Goal: Information Seeking & Learning: Find specific fact

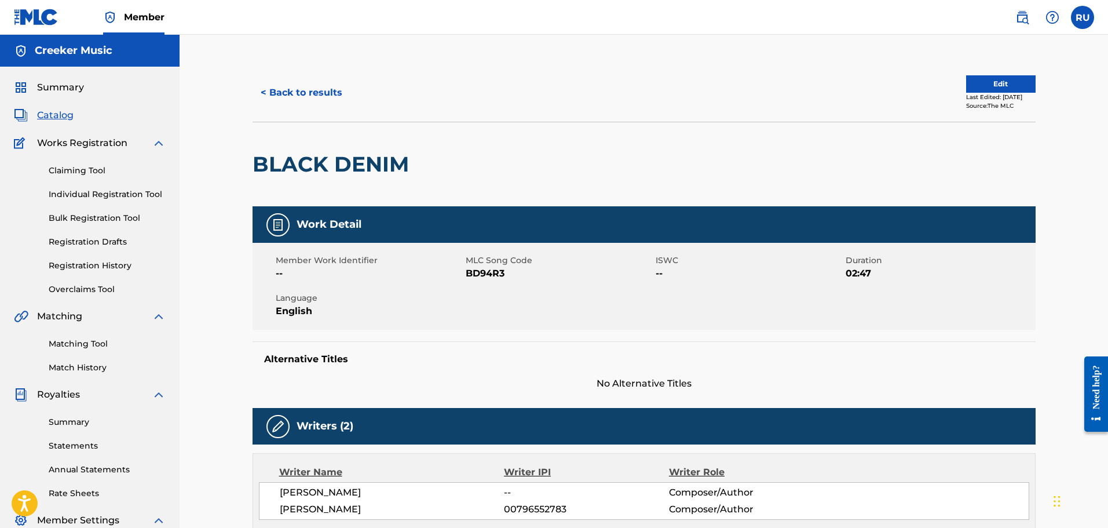
click at [297, 78] on div "< Back to results Edit Last Edited: [DATE] Source: The MLC" at bounding box center [644, 93] width 783 height 58
click at [302, 86] on button "< Back to results" at bounding box center [302, 92] width 98 height 29
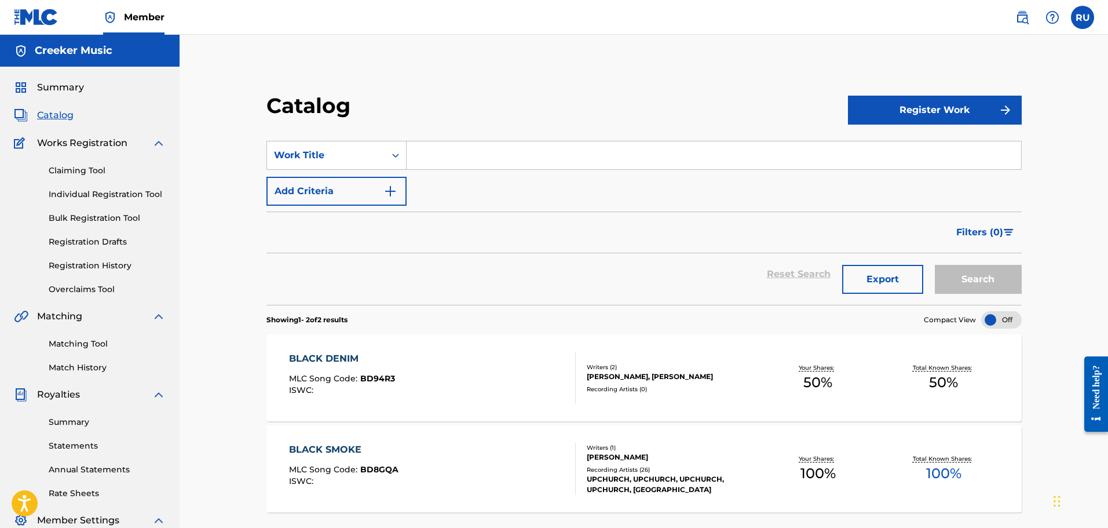
click at [467, 139] on section "SearchWithCriteria3bfb3495-b6a9-4a7a-a305-569c1a65b442 Work Title Add Criteria …" at bounding box center [643, 216] width 755 height 178
click at [462, 162] on input "Search Form" at bounding box center [714, 155] width 615 height 28
type input "off the rails"
click at [925, 117] on button "Register Work" at bounding box center [935, 110] width 174 height 29
click at [801, 178] on div "SearchWithCriteria3bfb3495-b6a9-4a7a-a305-569c1a65b442 Work Title off the rails…" at bounding box center [643, 173] width 755 height 65
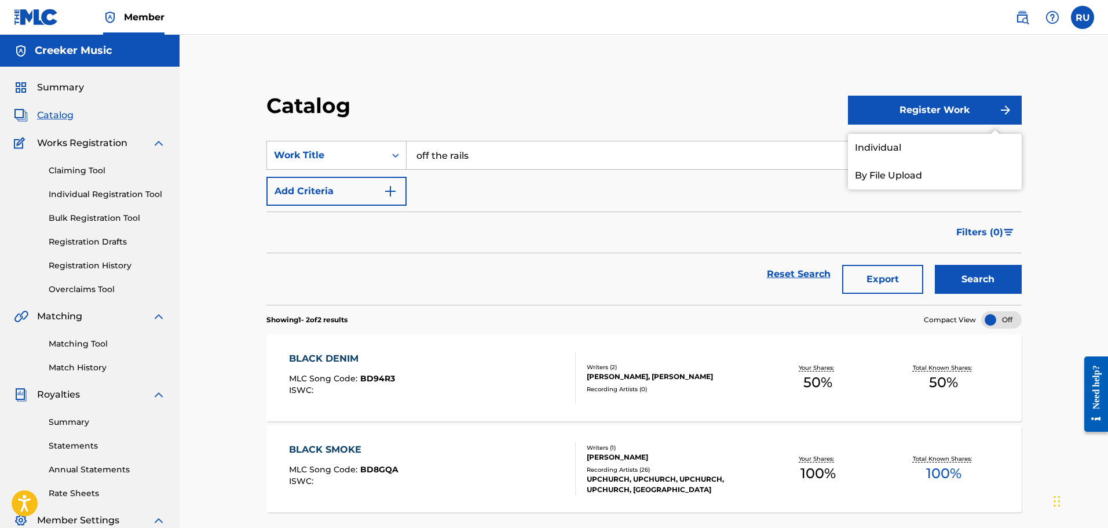
click at [1012, 280] on button "Search" at bounding box center [978, 279] width 87 height 29
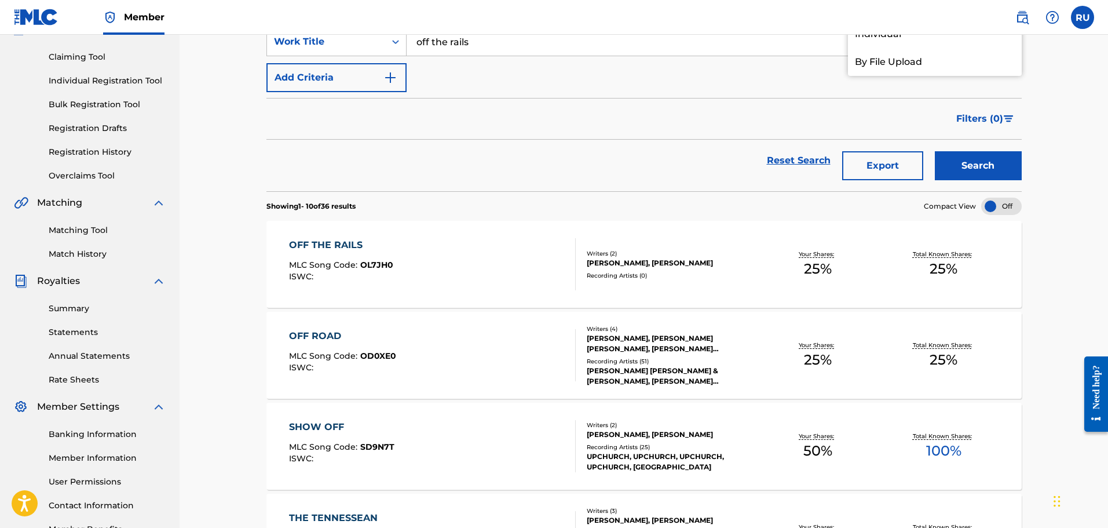
scroll to position [116, 0]
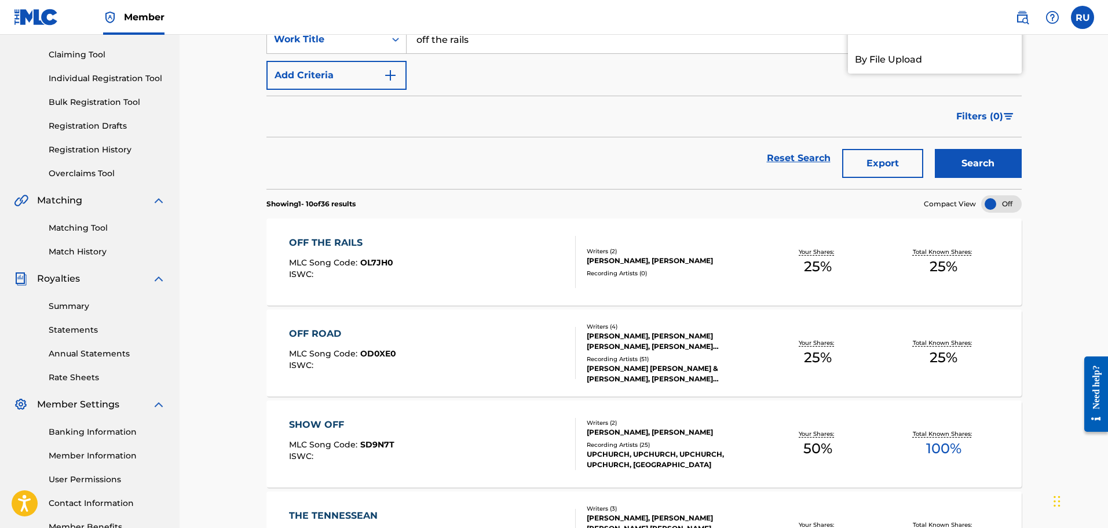
click at [461, 264] on div "OFF THE RAILS MLC Song Code : OL7JH0 ISWC :" at bounding box center [432, 262] width 287 height 52
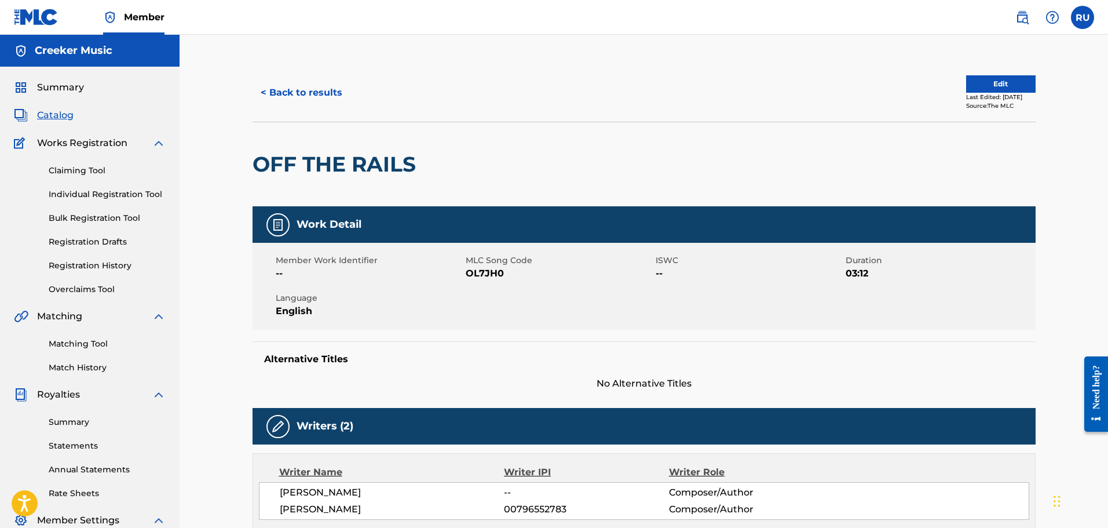
click at [280, 100] on button "< Back to results" at bounding box center [302, 92] width 98 height 29
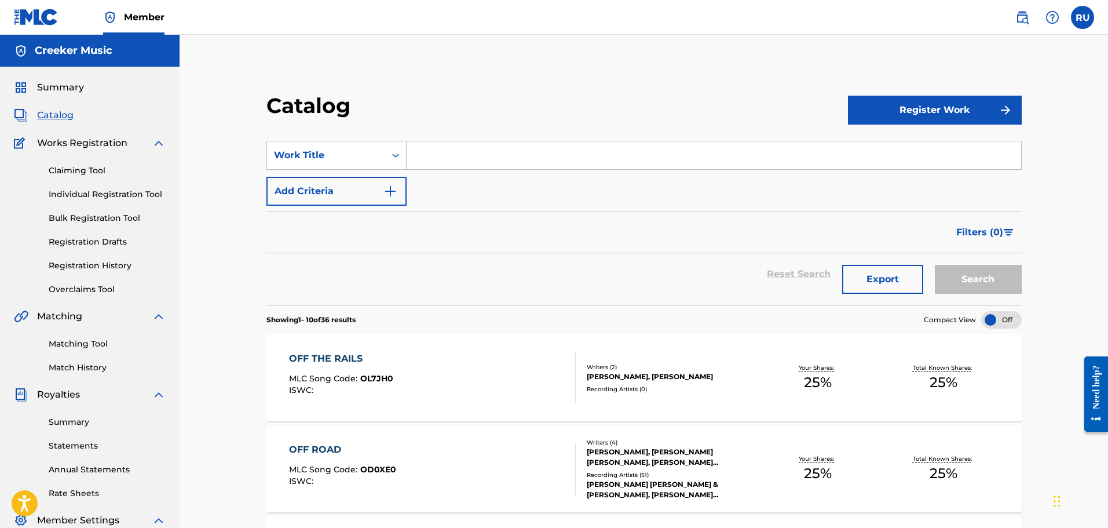
click at [426, 163] on input "Search Form" at bounding box center [714, 155] width 615 height 28
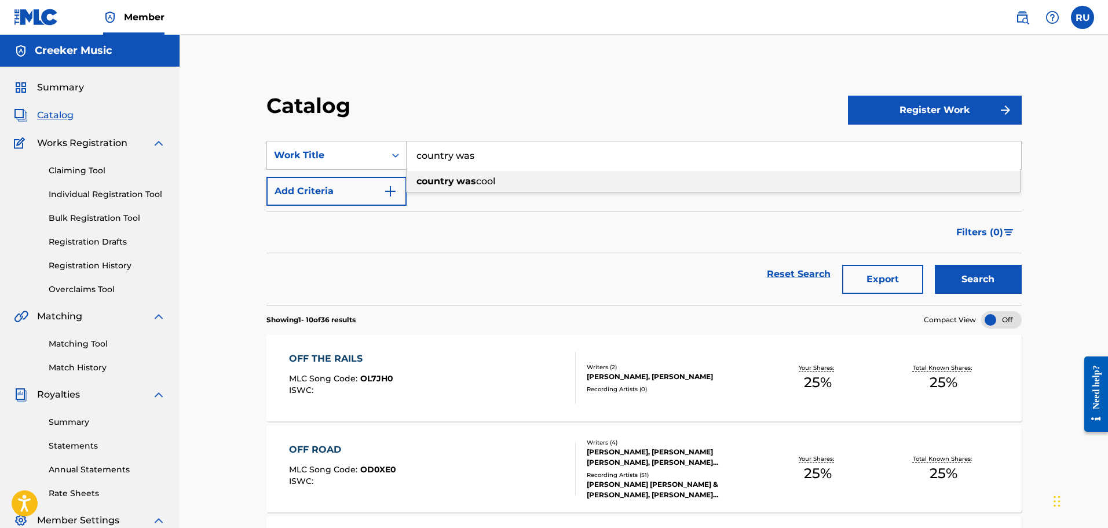
click at [470, 184] on strong "was" at bounding box center [466, 181] width 20 height 11
type input "country was cool"
click at [978, 272] on button "Search" at bounding box center [978, 279] width 87 height 29
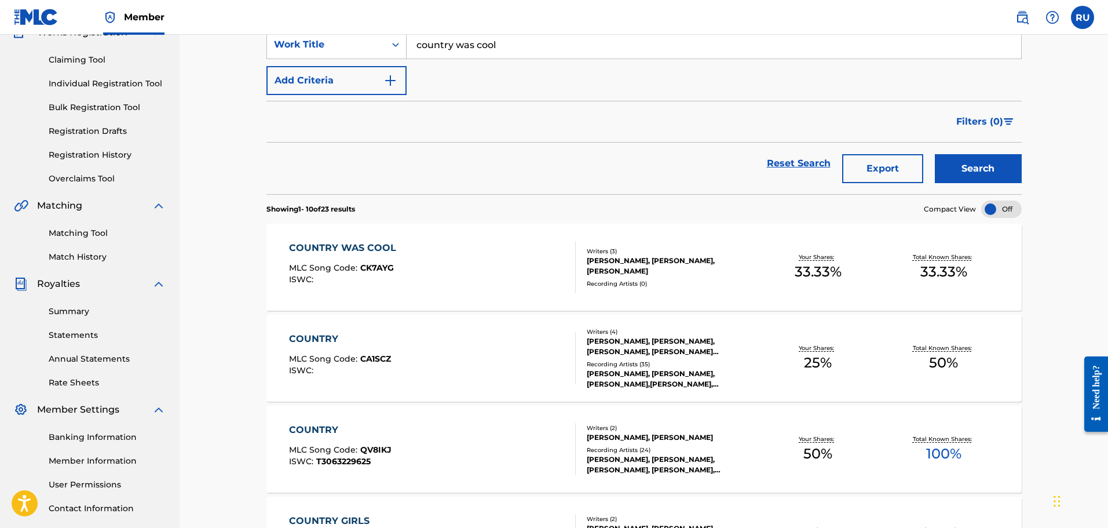
scroll to position [116, 0]
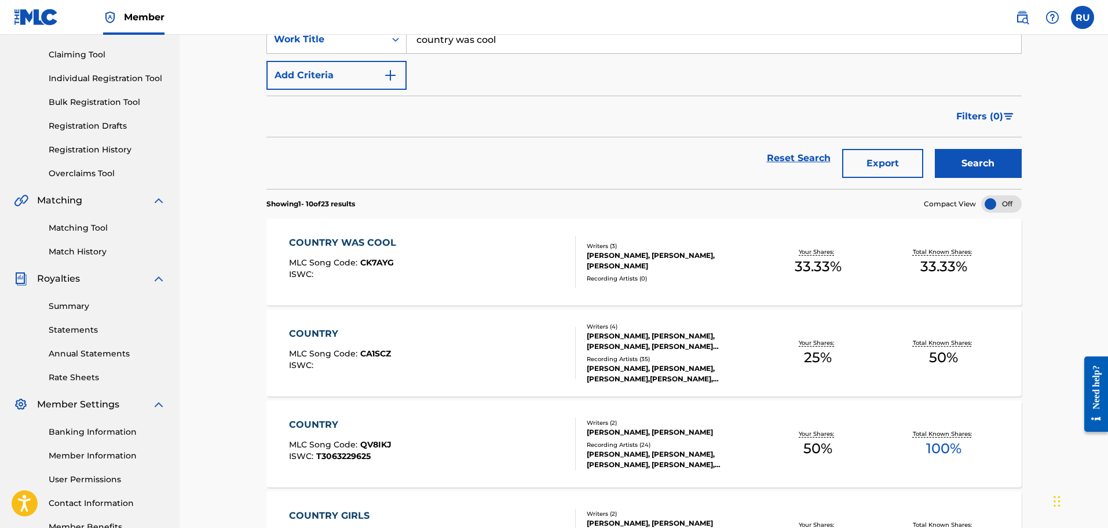
click at [510, 247] on div "COUNTRY WAS COOL MLC Song Code : CK7AYG ISWC :" at bounding box center [432, 262] width 287 height 52
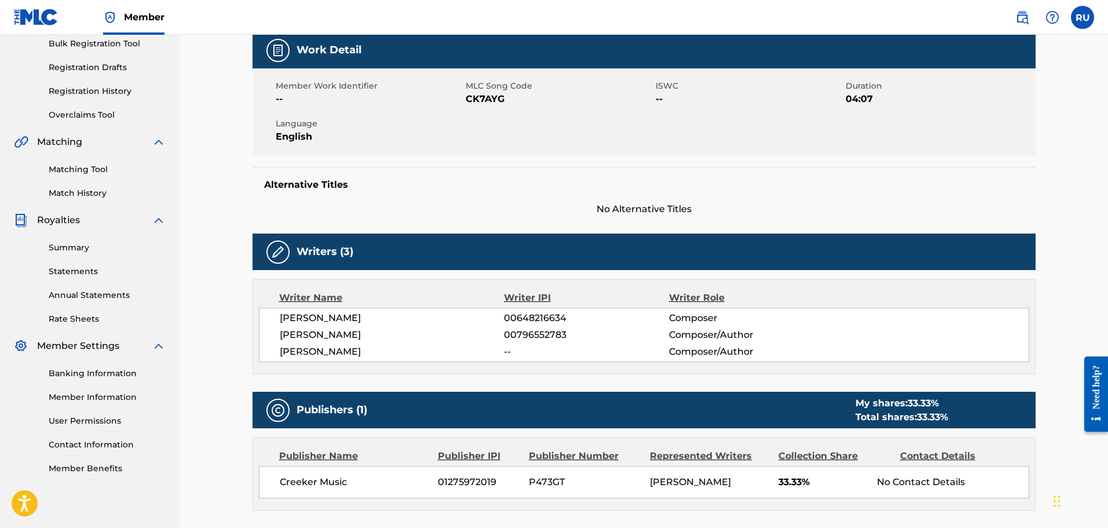
scroll to position [174, 0]
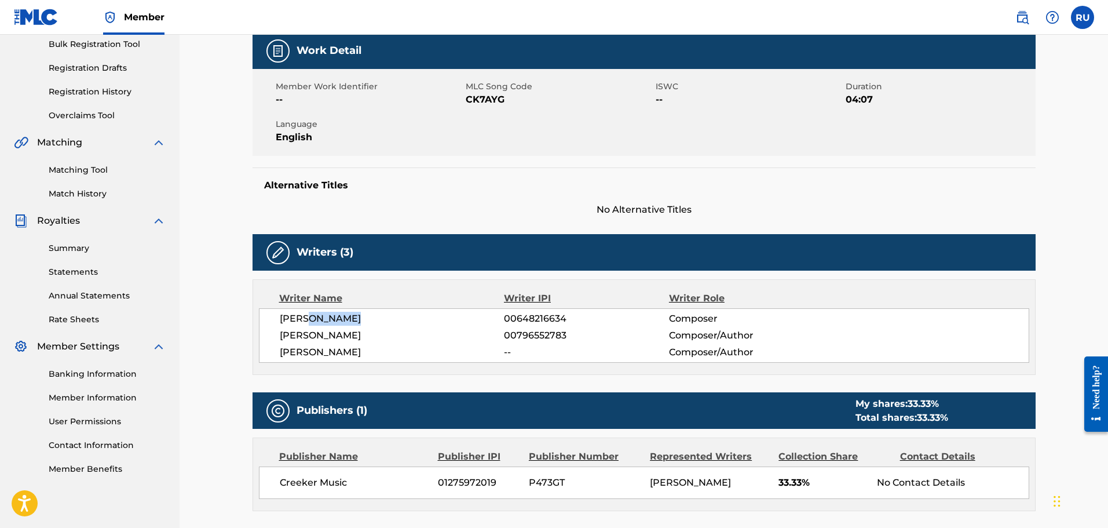
drag, startPoint x: 372, startPoint y: 324, endPoint x: 313, endPoint y: 320, distance: 59.2
click at [313, 320] on span "[PERSON_NAME]" at bounding box center [392, 319] width 225 height 14
copy span "[PERSON_NAME]"
drag, startPoint x: 569, startPoint y: 317, endPoint x: 505, endPoint y: 318, distance: 64.3
click at [505, 318] on span "00648216634" at bounding box center [586, 319] width 165 height 14
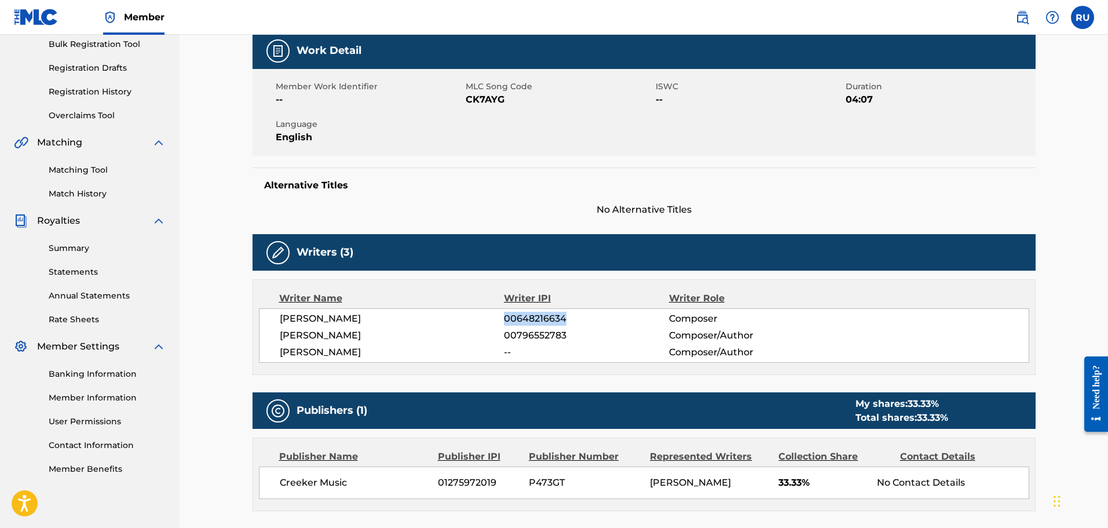
copy span "00648216634"
drag, startPoint x: 371, startPoint y: 315, endPoint x: 272, endPoint y: 317, distance: 99.1
click at [272, 317] on div "[PERSON_NAME] 00648216634 Composer [PERSON_NAME] 00796552783 Composer/Author [P…" at bounding box center [644, 335] width 770 height 54
copy span "[PERSON_NAME]"
